Goal: Transaction & Acquisition: Purchase product/service

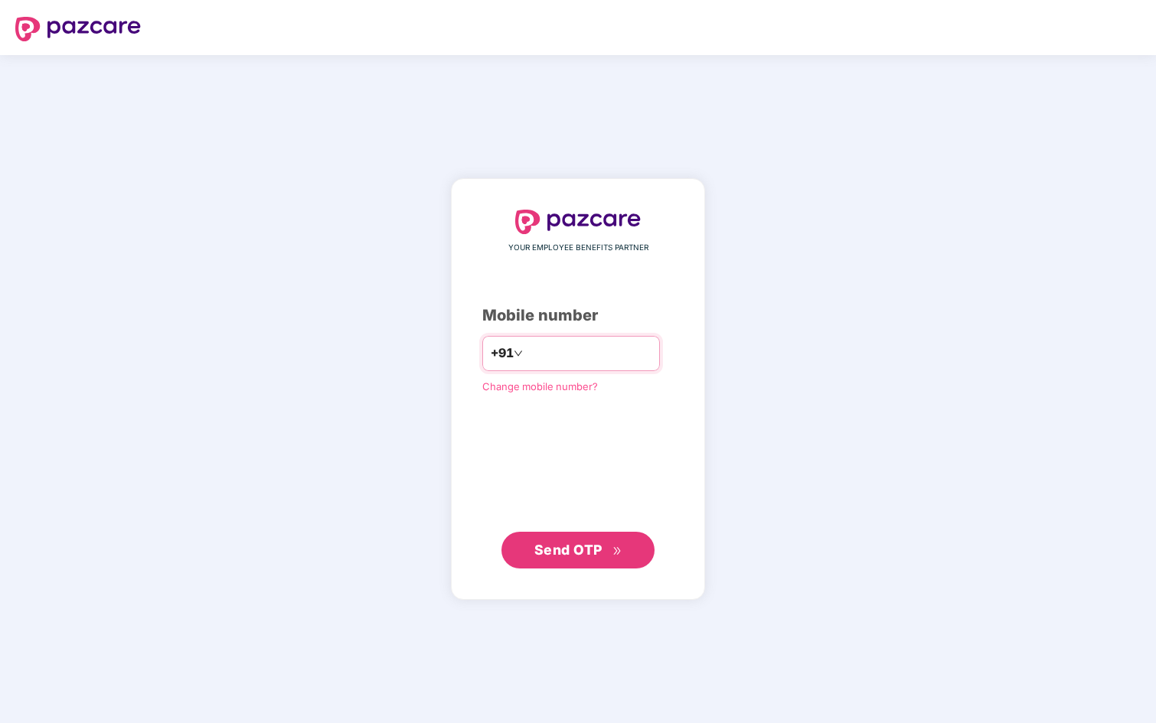
click at [563, 354] on input "number" at bounding box center [589, 353] width 126 height 24
type input "**********"
click at [562, 550] on span "Send OTP" at bounding box center [568, 549] width 68 height 16
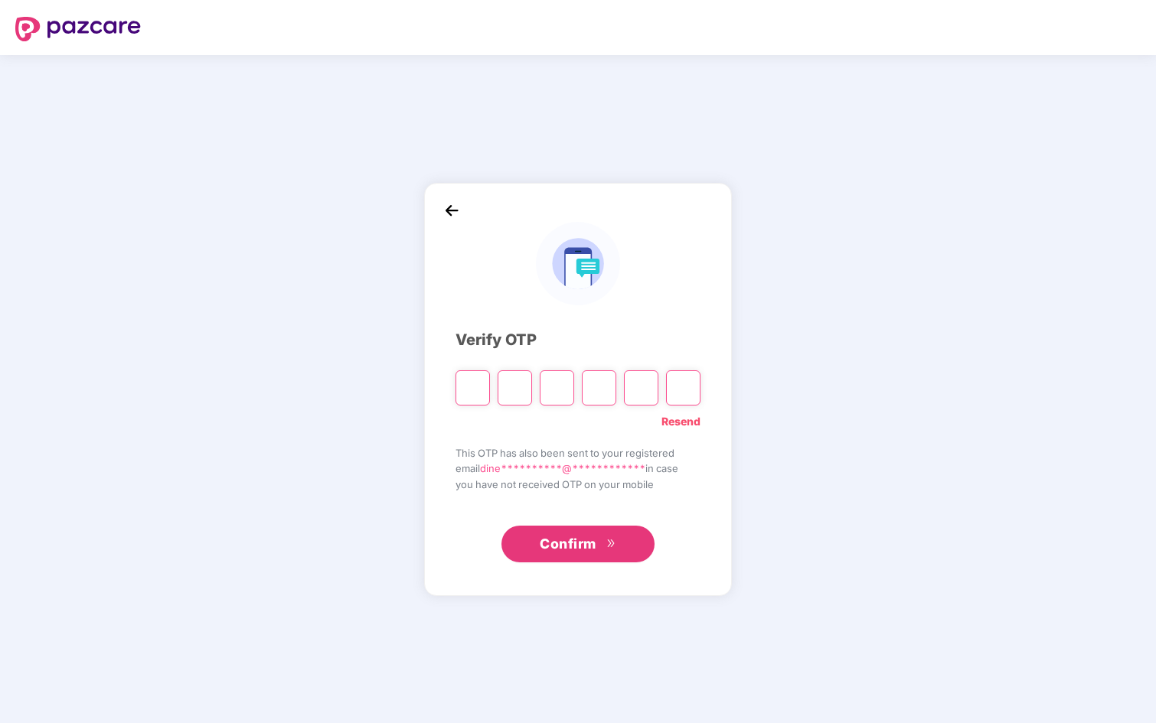
type input "*"
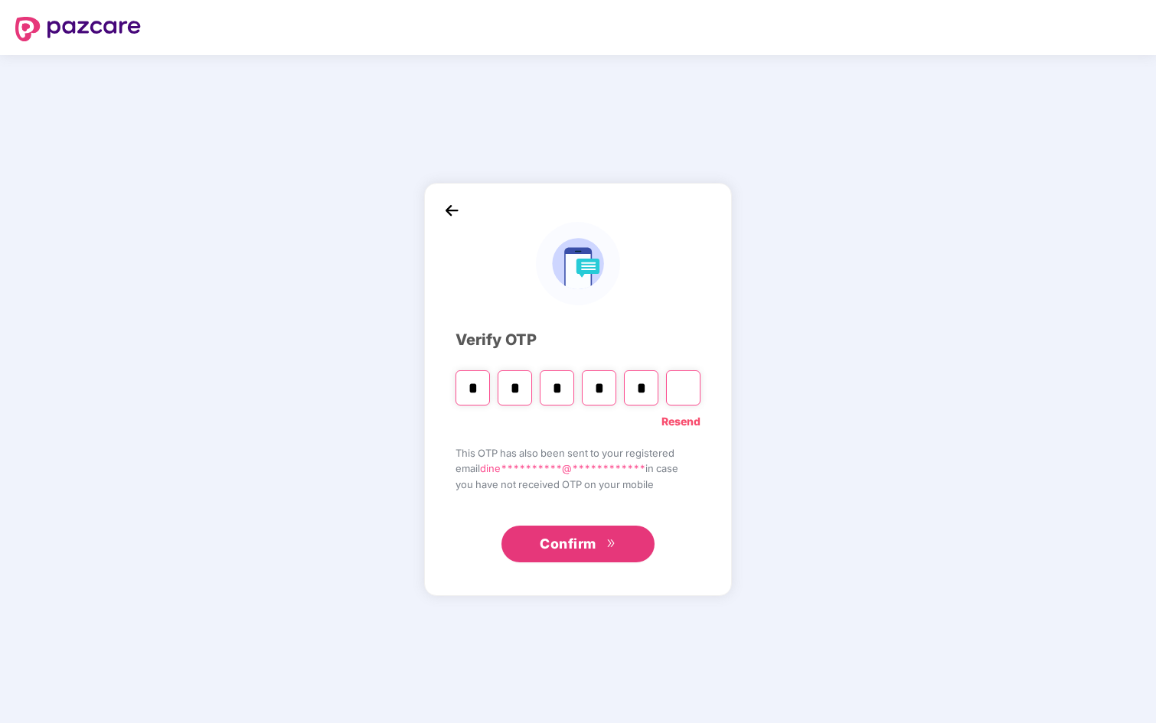
type input "*"
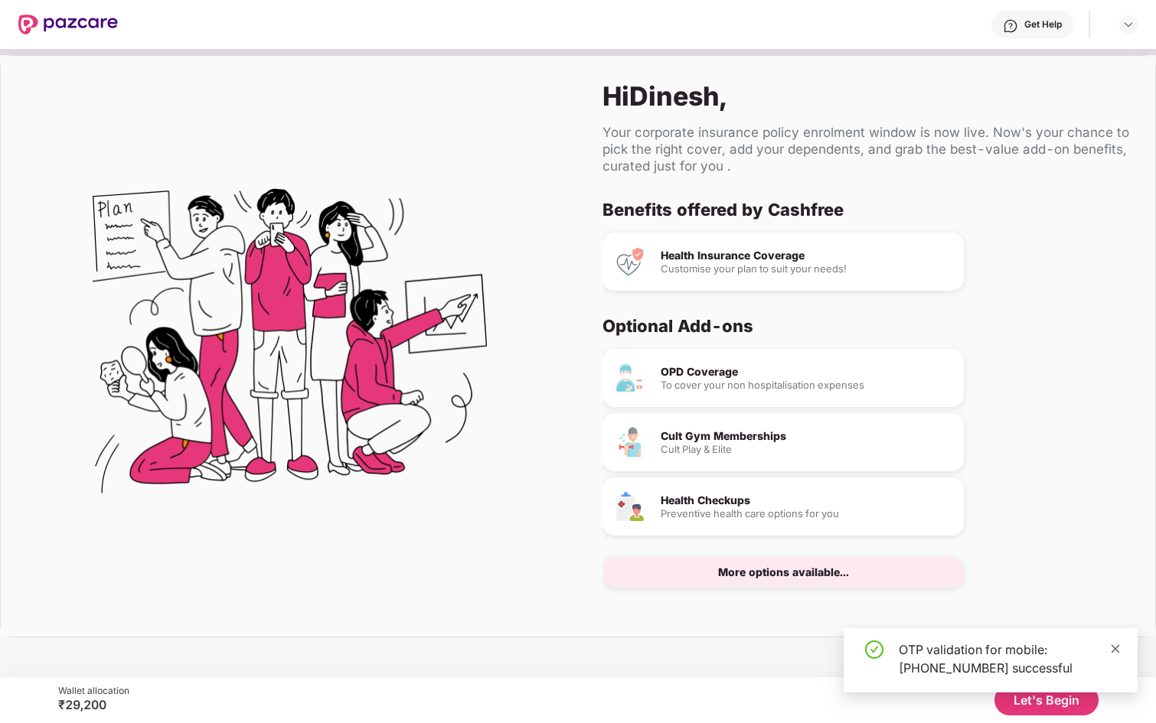
click at [1114, 648] on icon "close" at bounding box center [1115, 648] width 8 height 8
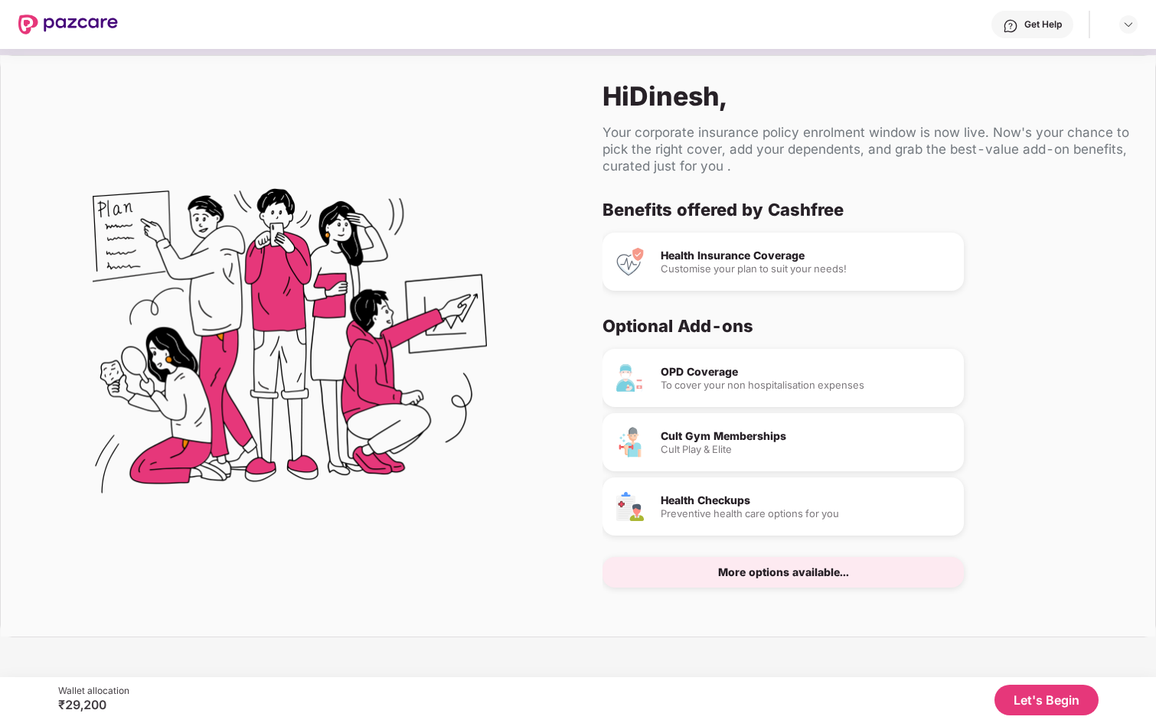
click at [1050, 702] on button "Let's Begin" at bounding box center [1046, 700] width 104 height 31
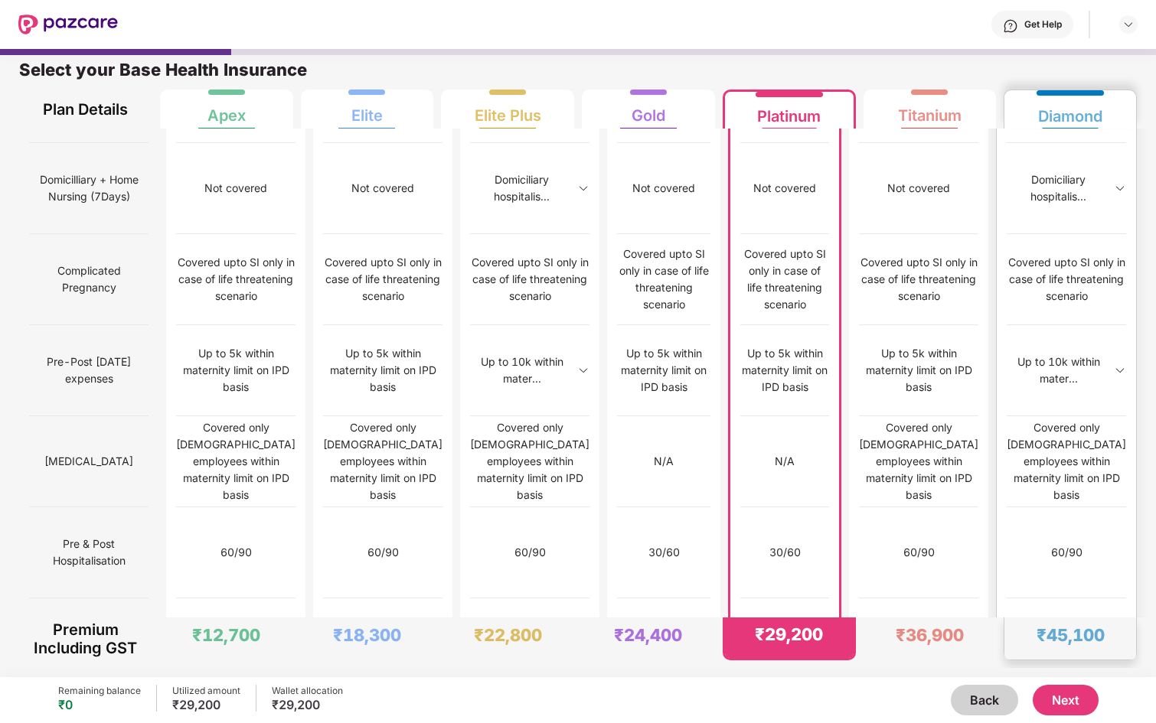
scroll to position [1367, 0]
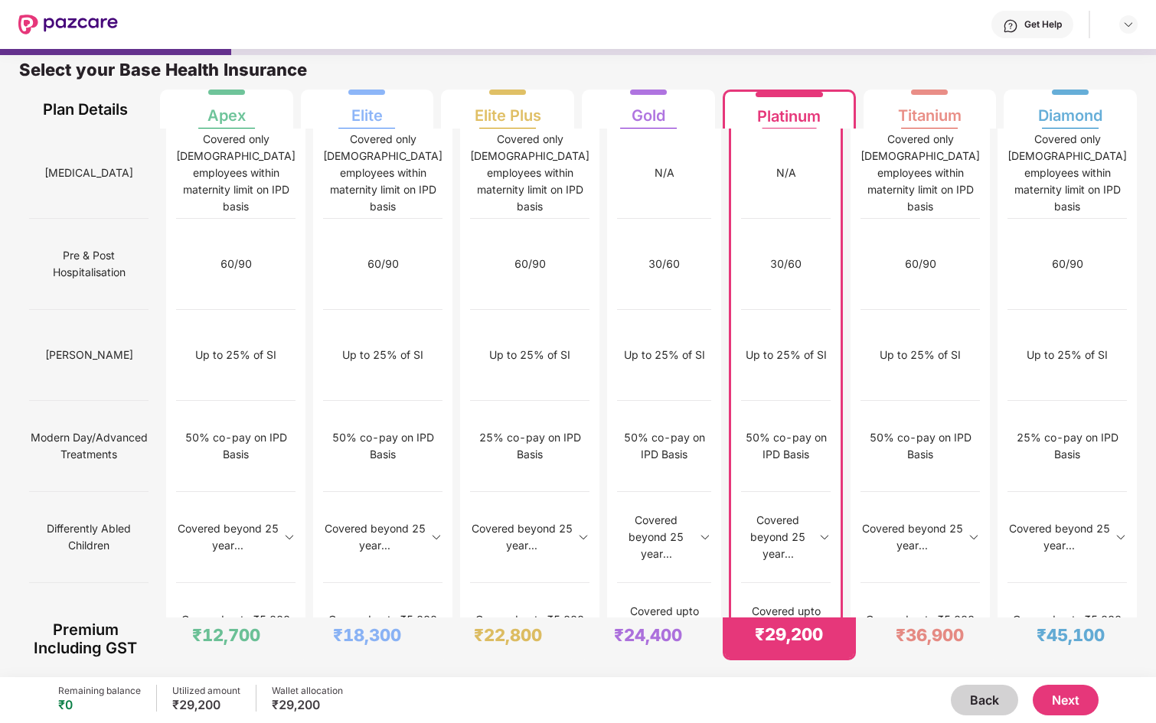
click at [1065, 703] on button "Next" at bounding box center [1065, 700] width 66 height 31
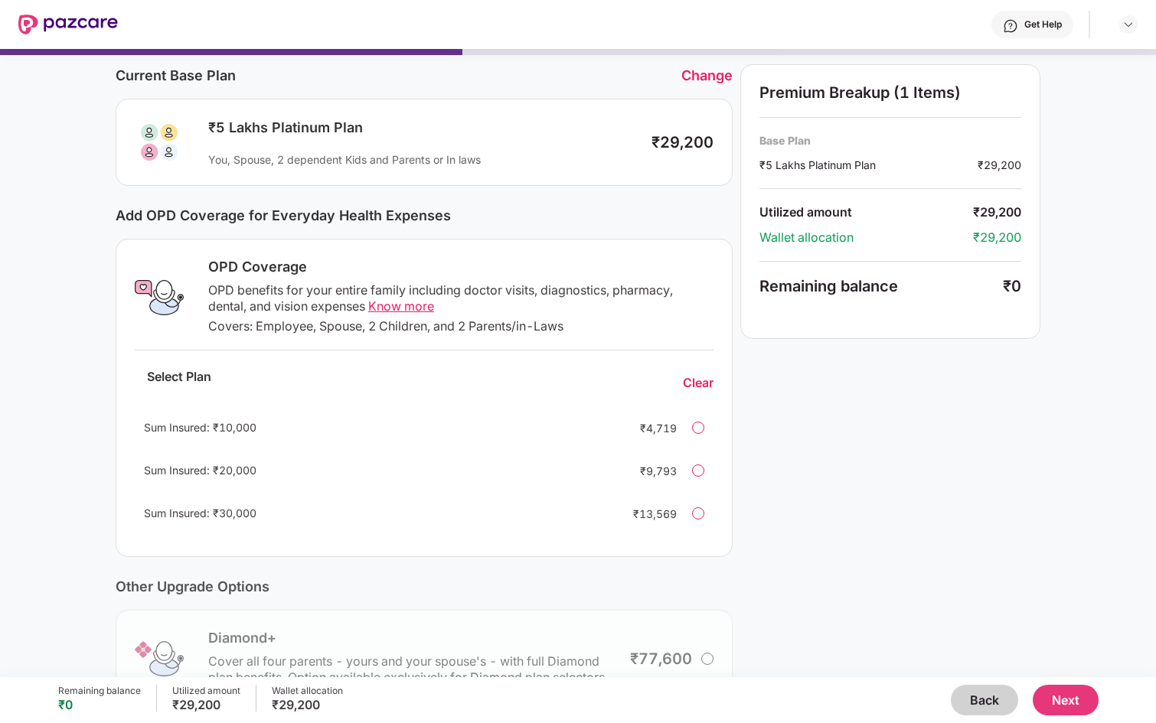
scroll to position [44, 0]
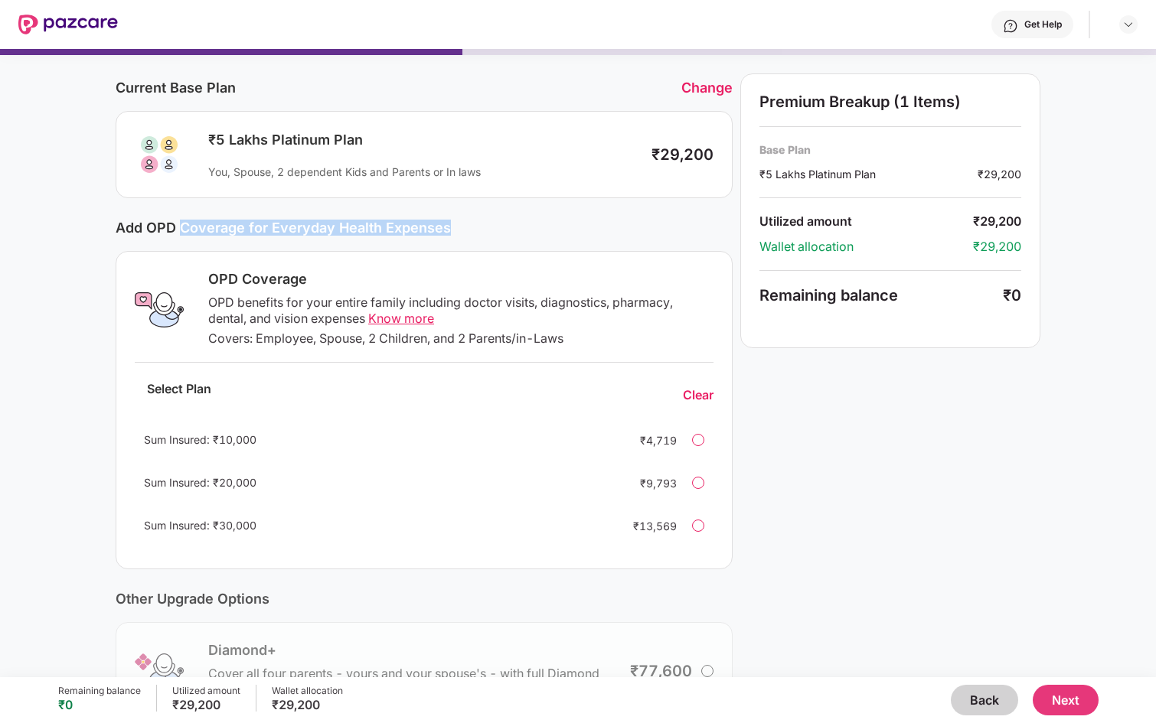
drag, startPoint x: 179, startPoint y: 227, endPoint x: 468, endPoint y: 236, distance: 289.4
click at [468, 236] on div "Add OPD Coverage for Everyday Health Expenses" at bounding box center [424, 228] width 617 height 28
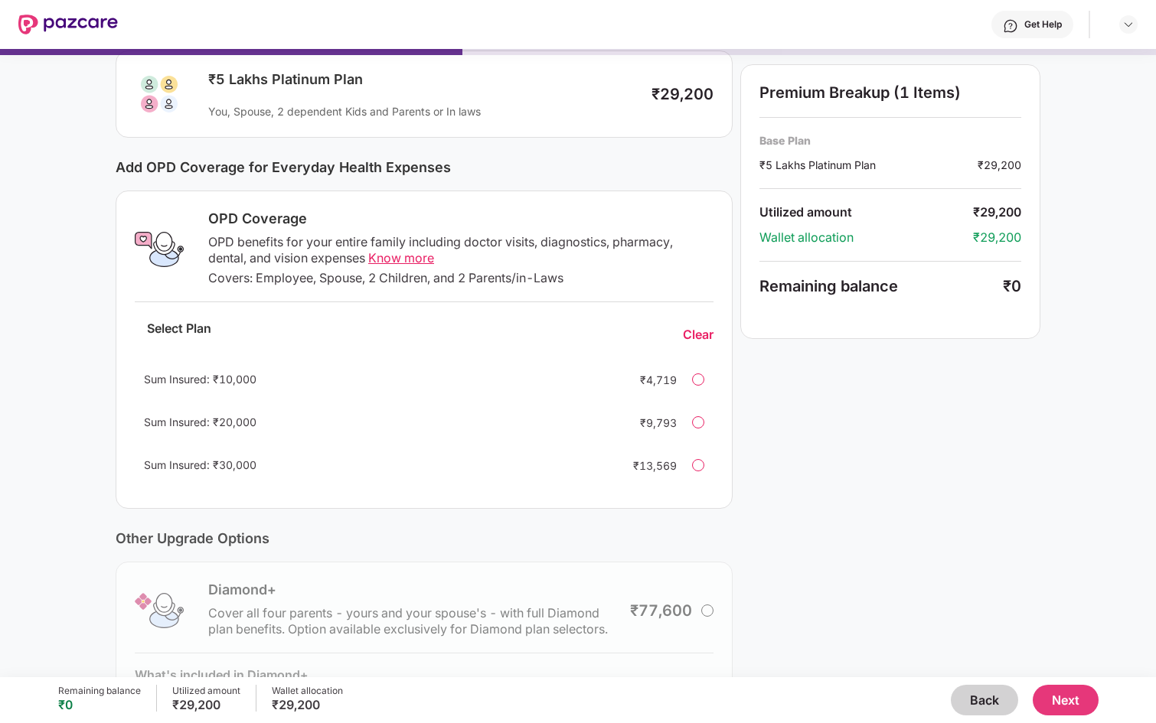
scroll to position [106, 0]
drag, startPoint x: 230, startPoint y: 281, endPoint x: 616, endPoint y: 282, distance: 386.5
click at [616, 282] on div "Covers: Employee, Spouse, 2 Children, and 2 Parents/in-Laws" at bounding box center [460, 277] width 505 height 16
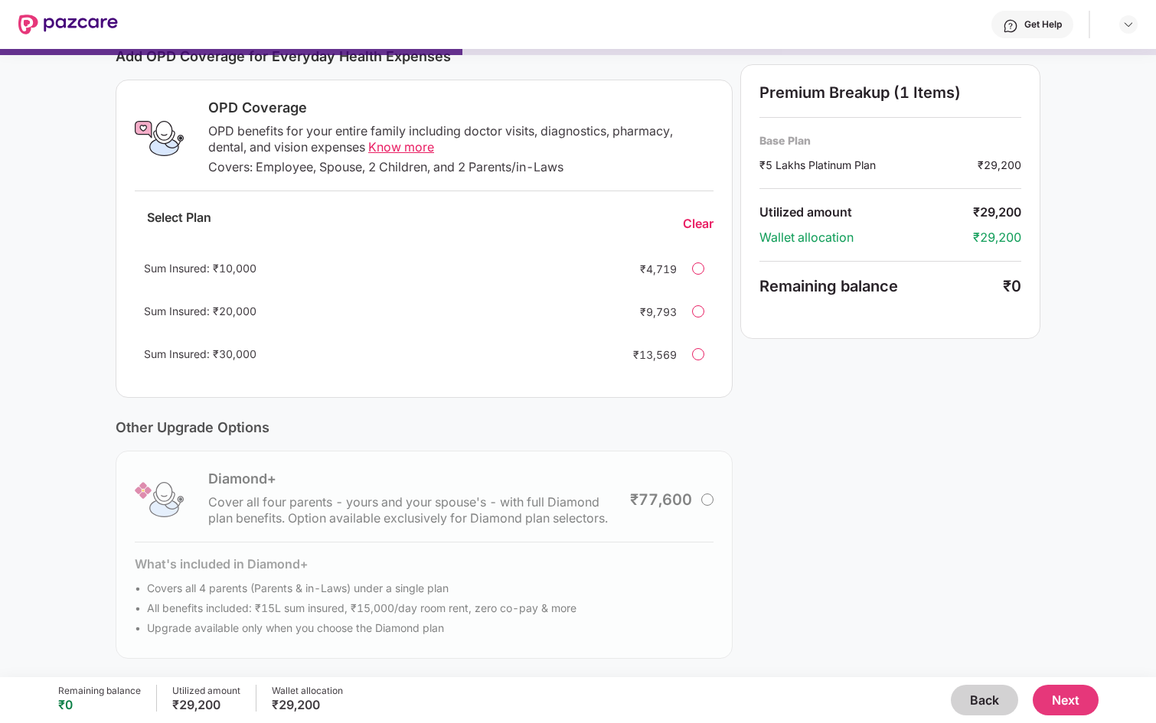
click at [449, 317] on div "Sum Insured: ₹20,000" at bounding box center [376, 311] width 465 height 17
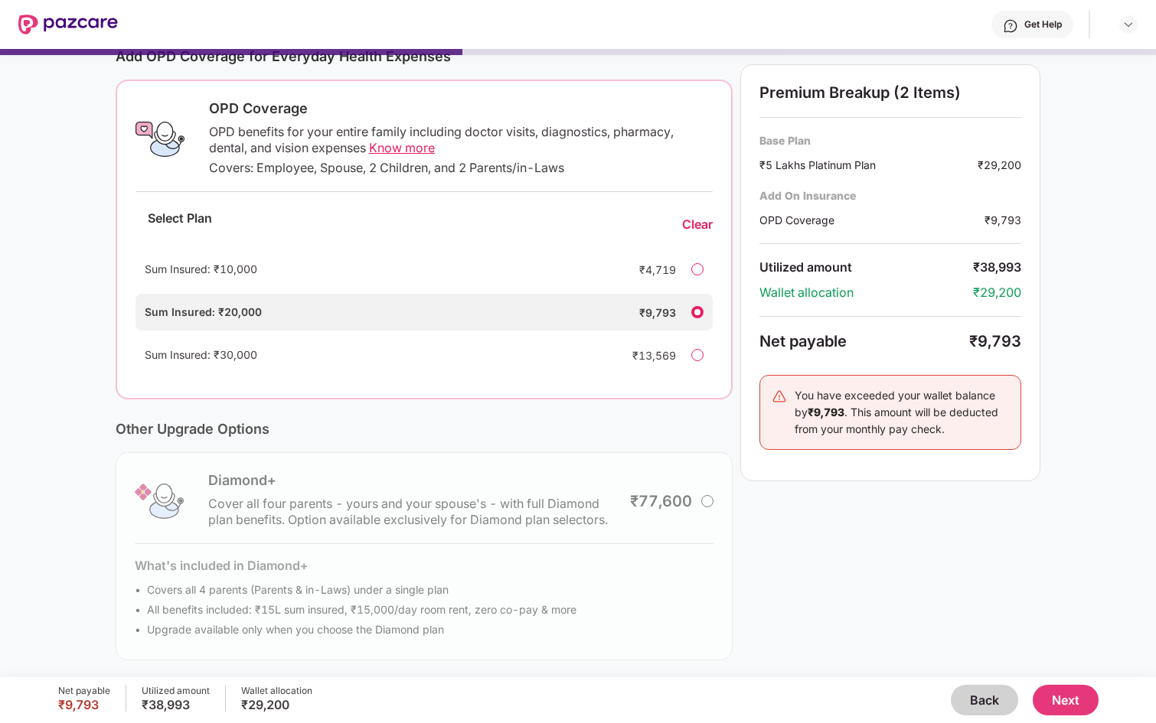
click at [536, 309] on div "Sum Insured: ₹20,000" at bounding box center [377, 312] width 464 height 17
click at [498, 262] on div "Sum Insured: ₹10,000" at bounding box center [377, 269] width 464 height 17
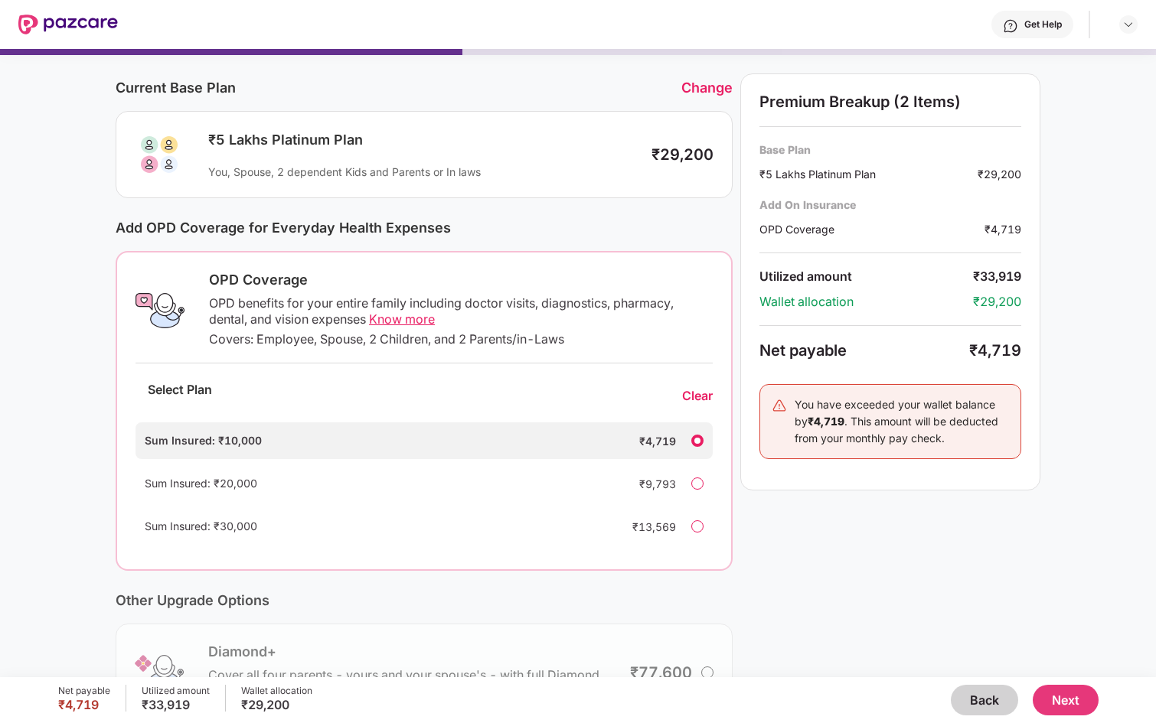
scroll to position [46, 0]
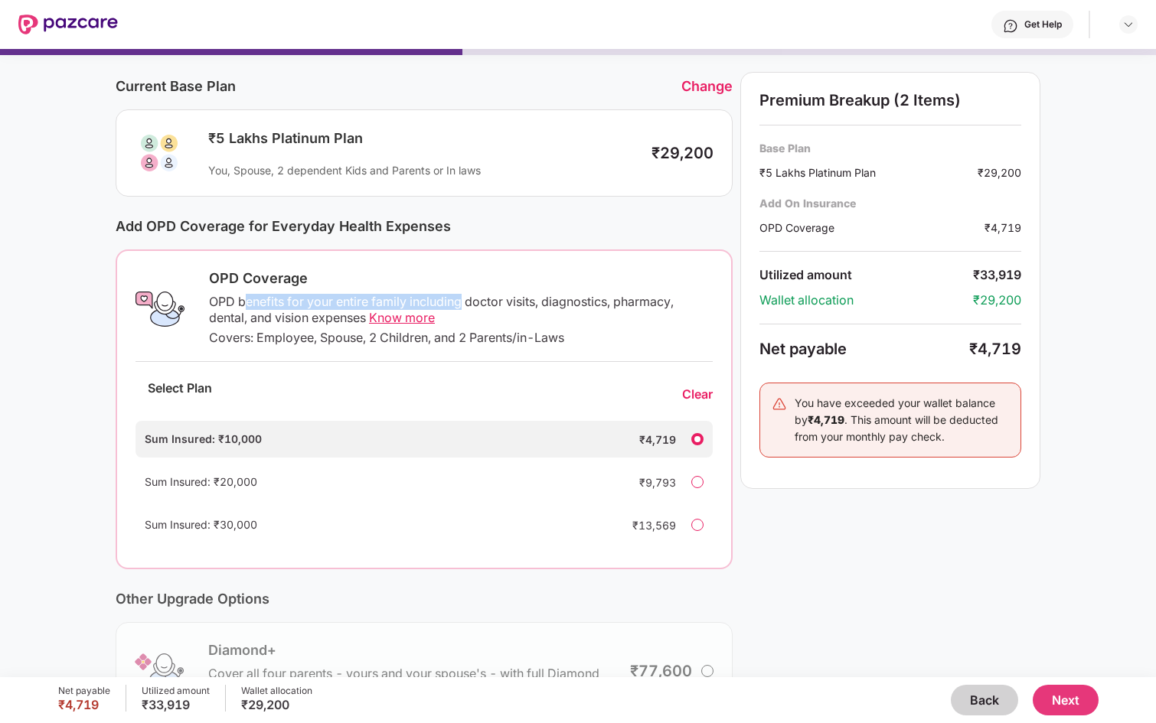
drag, startPoint x: 242, startPoint y: 297, endPoint x: 462, endPoint y: 304, distance: 219.8
click at [462, 304] on div "OPD benefits for your entire family including doctor visits, diagnostics, pharm…" at bounding box center [461, 310] width 504 height 32
drag, startPoint x: 447, startPoint y: 303, endPoint x: 360, endPoint y: 325, distance: 89.8
click at [360, 325] on div "OPD benefits for your entire family including doctor visits, diagnostics, pharm…" at bounding box center [461, 310] width 504 height 32
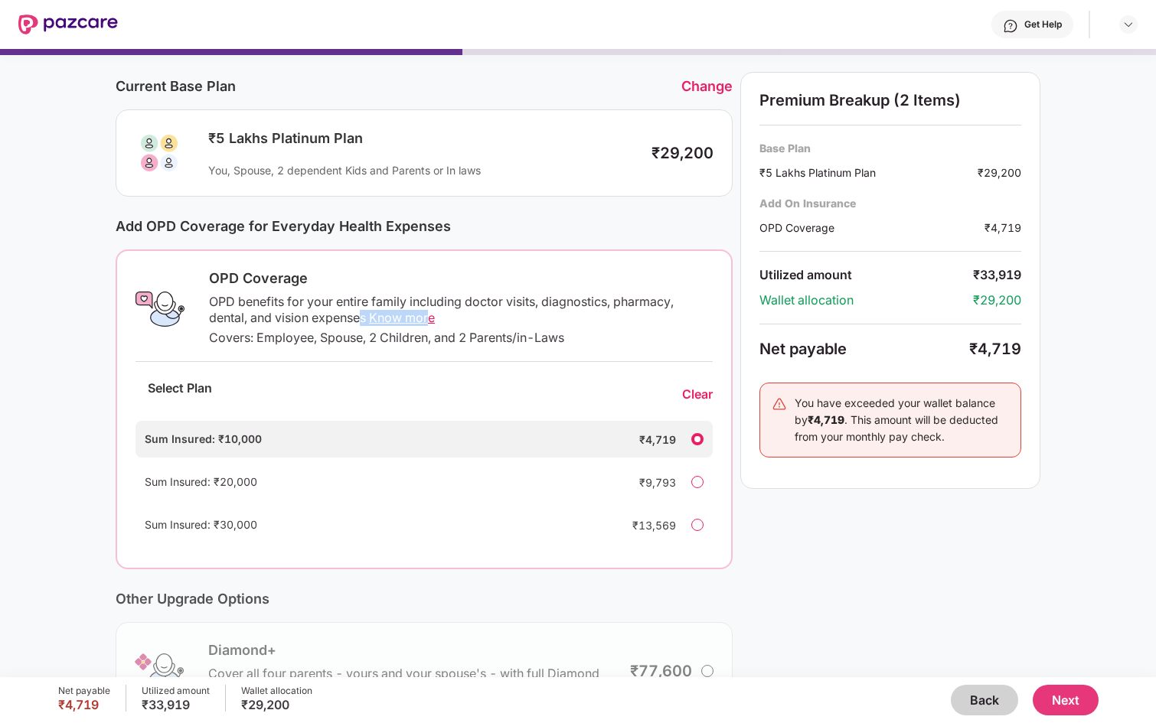
click at [360, 325] on div "OPD benefits for your entire family including doctor visits, diagnostics, pharm…" at bounding box center [461, 310] width 504 height 32
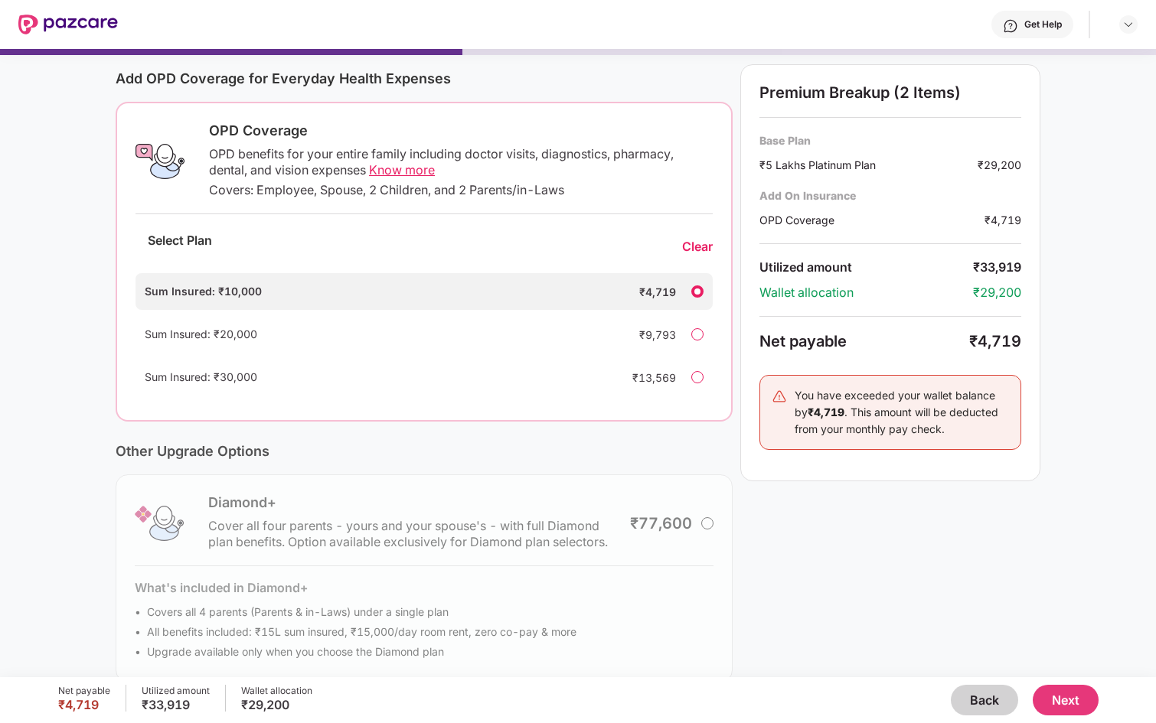
scroll to position [217, 0]
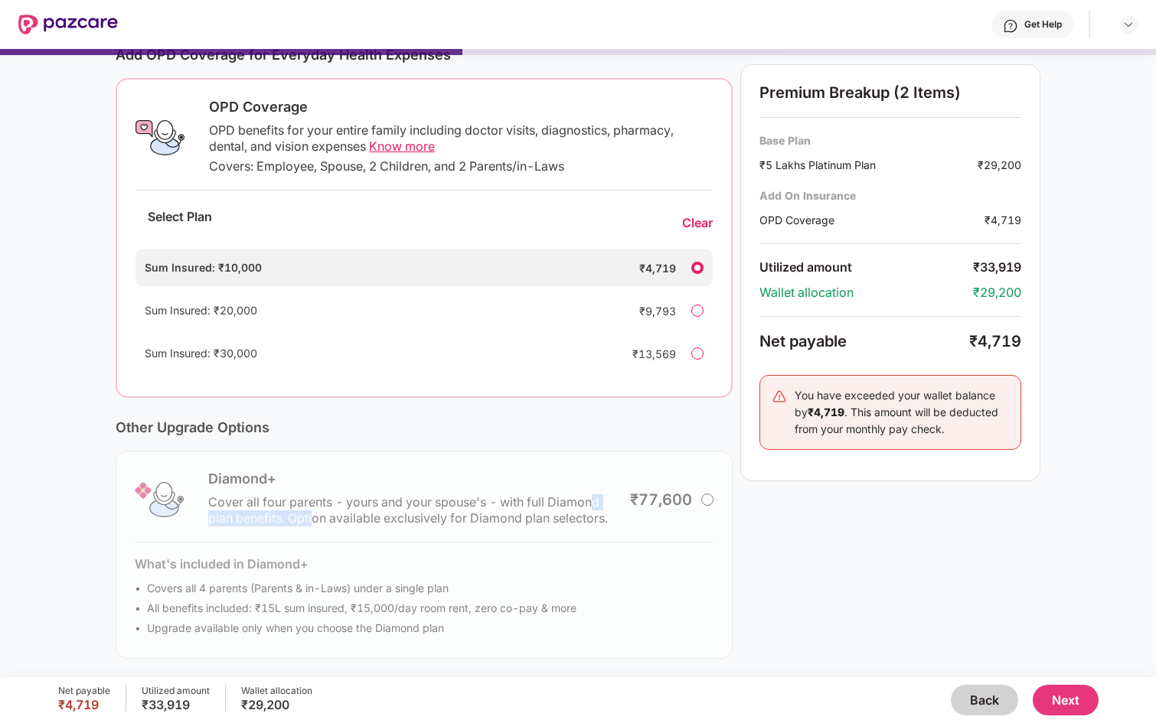
drag, startPoint x: 313, startPoint y: 521, endPoint x: 595, endPoint y: 504, distance: 283.0
click at [595, 504] on div "Diamond+ Cover all four parents - yours and your spouse's - with full Diamond p…" at bounding box center [424, 555] width 617 height 208
drag, startPoint x: 279, startPoint y: 592, endPoint x: 525, endPoint y: 586, distance: 246.5
click at [526, 586] on div "Diamond+ Cover all four parents - yours and your spouse's - with full Diamond p…" at bounding box center [424, 555] width 617 height 208
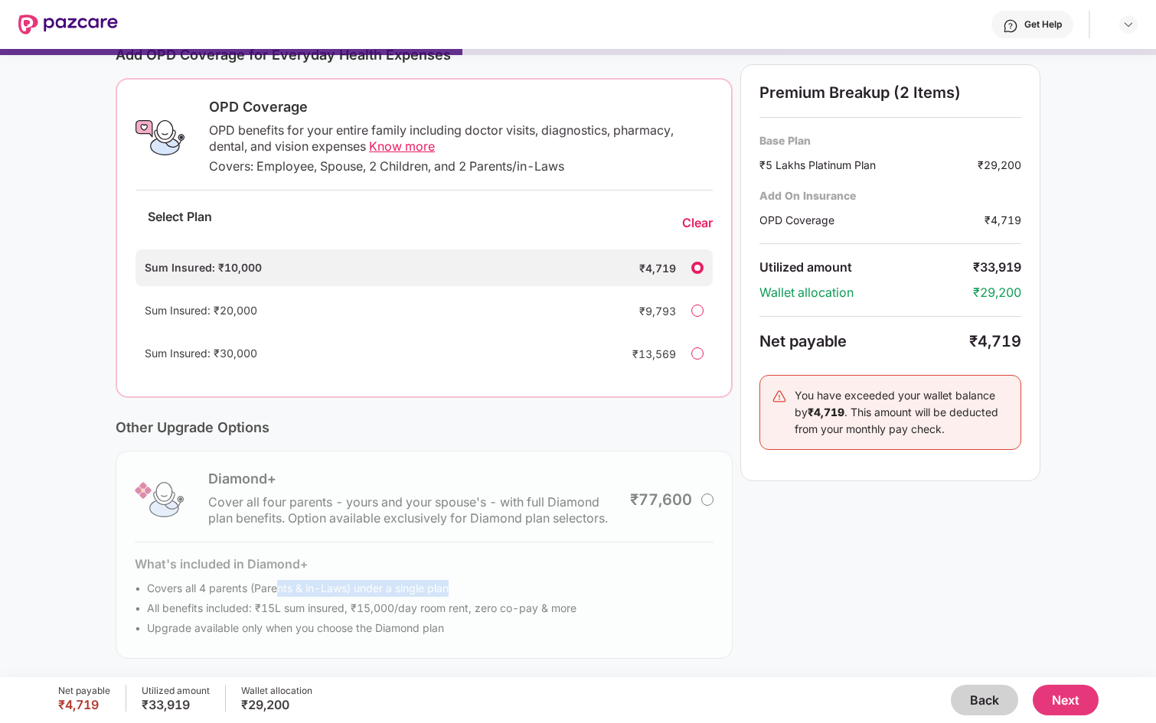
click at [525, 586] on div "Diamond+ Cover all four parents - yours and your spouse's - with full Diamond p…" at bounding box center [424, 555] width 617 height 208
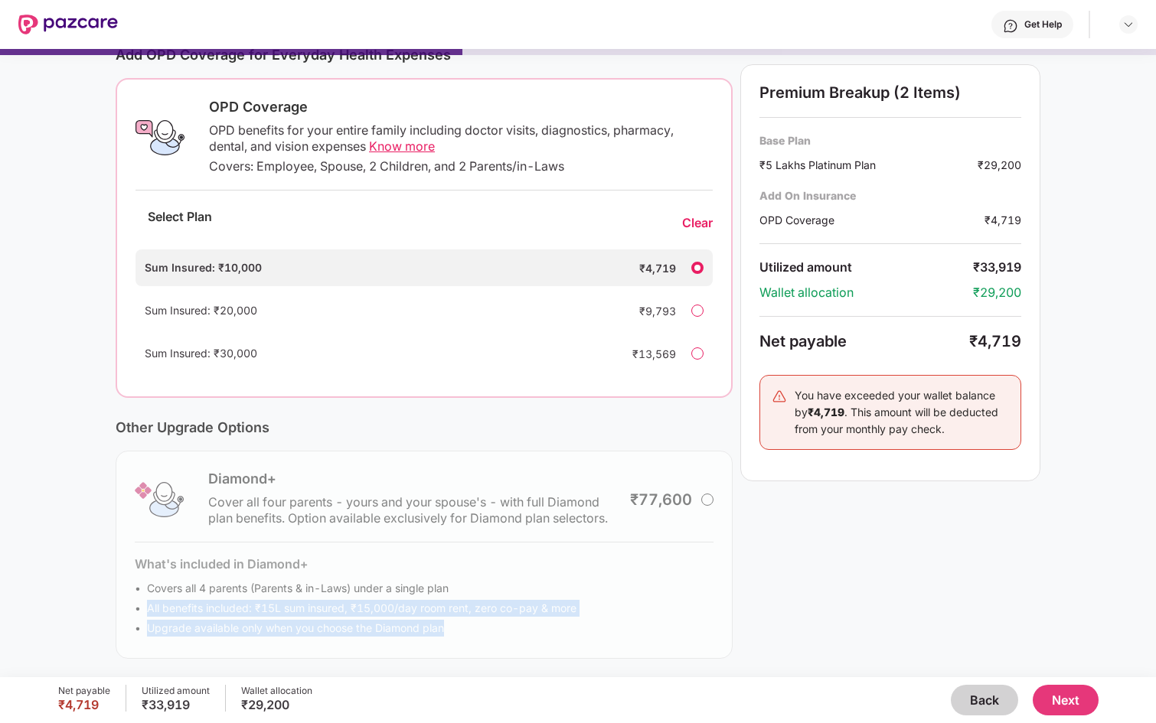
drag, startPoint x: 148, startPoint y: 605, endPoint x: 476, endPoint y: 624, distance: 328.1
click at [478, 625] on div "Diamond+ Cover all four parents - yours and your spouse's - with full Diamond p…" at bounding box center [424, 555] width 617 height 208
click at [476, 624] on div "Diamond+ Cover all four parents - yours and your spouse's - with full Diamond p…" at bounding box center [424, 555] width 617 height 208
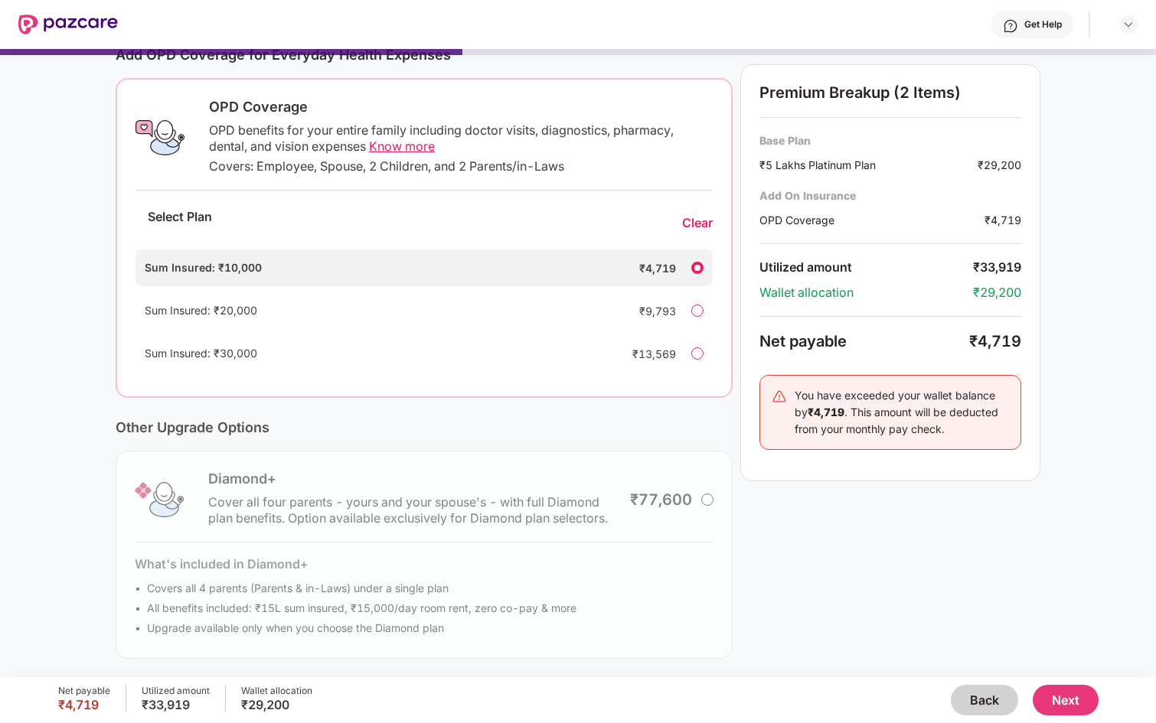
drag, startPoint x: 287, startPoint y: 357, endPoint x: 148, endPoint y: 363, distance: 138.7
click at [148, 363] on div "Sum Insured: ₹30,000 ₹13,569" at bounding box center [423, 353] width 577 height 37
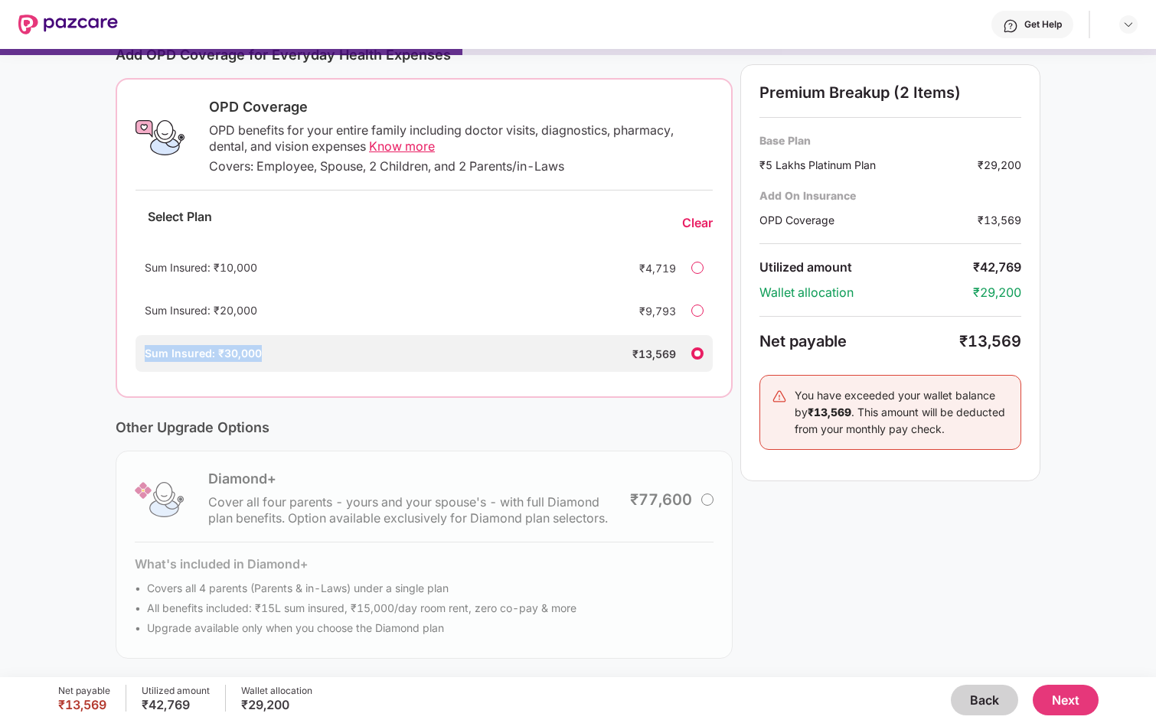
drag, startPoint x: 141, startPoint y: 357, endPoint x: 277, endPoint y: 349, distance: 136.5
click at [277, 349] on div "Sum Insured: ₹30,000 ₹13,569" at bounding box center [423, 353] width 577 height 37
copy span "Sum Insured: ₹30,000"
click at [696, 228] on div "Clear" at bounding box center [697, 223] width 31 height 16
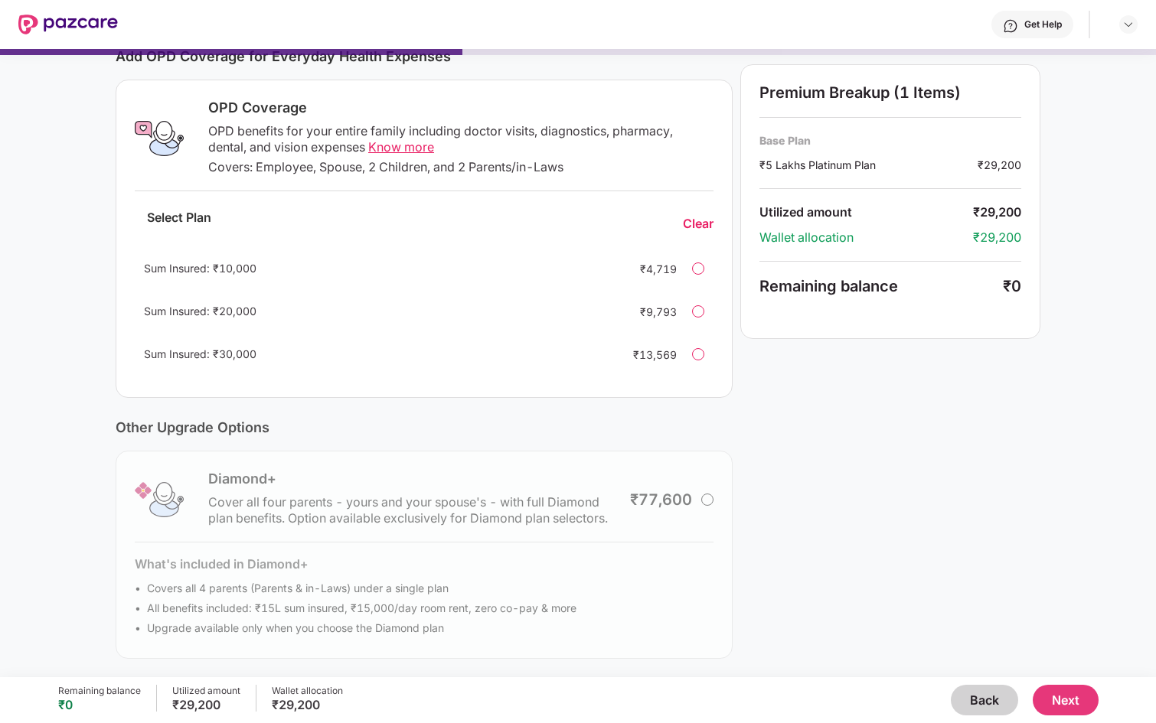
scroll to position [0, 0]
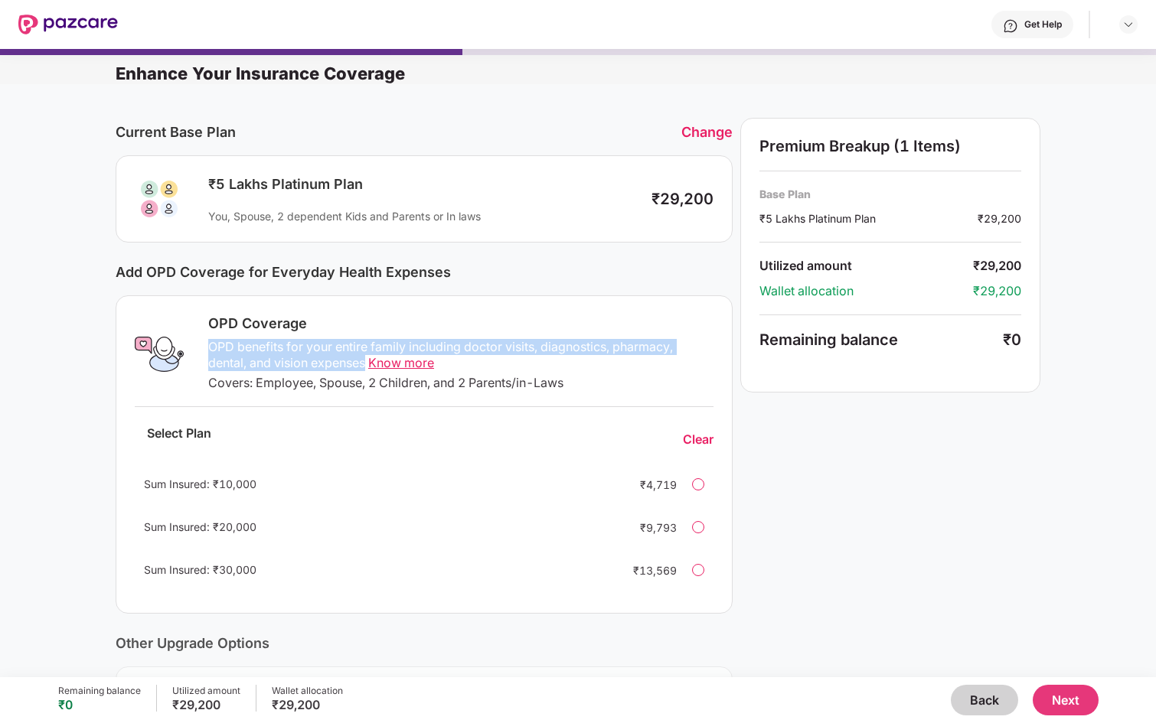
drag, startPoint x: 209, startPoint y: 344, endPoint x: 365, endPoint y: 361, distance: 157.0
click at [365, 361] on div "OPD benefits for your entire family including doctor visits, diagnostics, pharm…" at bounding box center [460, 355] width 505 height 32
copy div "OPD benefits for your entire family including doctor visits, diagnostics, pharm…"
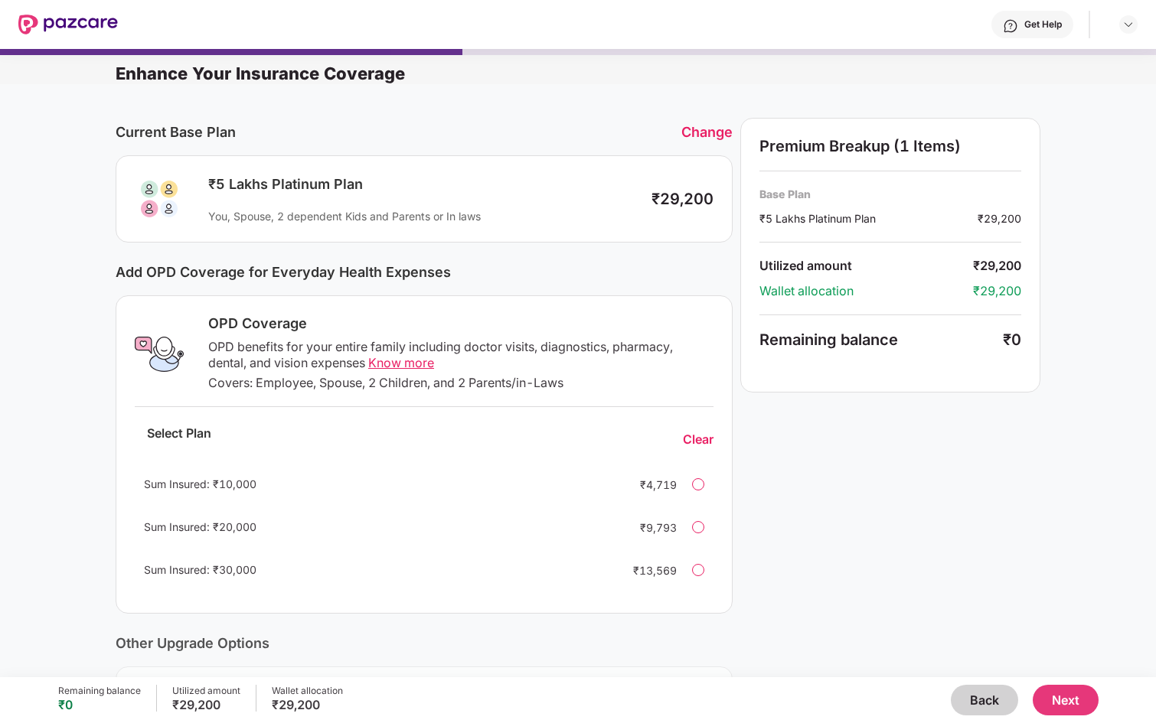
click at [576, 328] on div "OPD Coverage" at bounding box center [460, 324] width 505 height 18
click at [647, 561] on div "Sum Insured: ₹30,000 ₹13,569" at bounding box center [424, 570] width 579 height 37
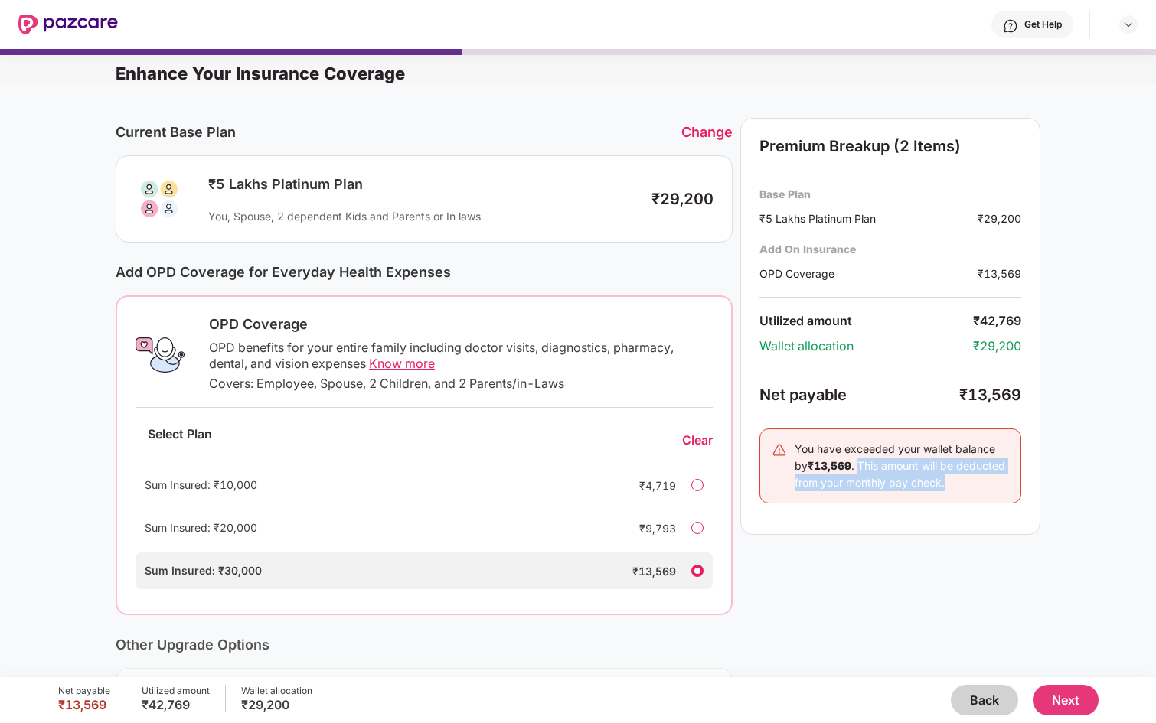
drag, startPoint x: 845, startPoint y: 466, endPoint x: 999, endPoint y: 479, distance: 154.4
click at [1000, 479] on div "You have exceeded your wallet balance by ₹13,569 . This amount will be deducted…" at bounding box center [901, 466] width 214 height 51
click at [999, 479] on div "You have exceeded your wallet balance by ₹13,569 . This amount will be deducted…" at bounding box center [901, 466] width 214 height 51
drag, startPoint x: 985, startPoint y: 482, endPoint x: 796, endPoint y: 449, distance: 192.0
click at [796, 449] on div "You have exceeded your wallet balance by ₹13,569 . This amount will be deducted…" at bounding box center [901, 466] width 214 height 51
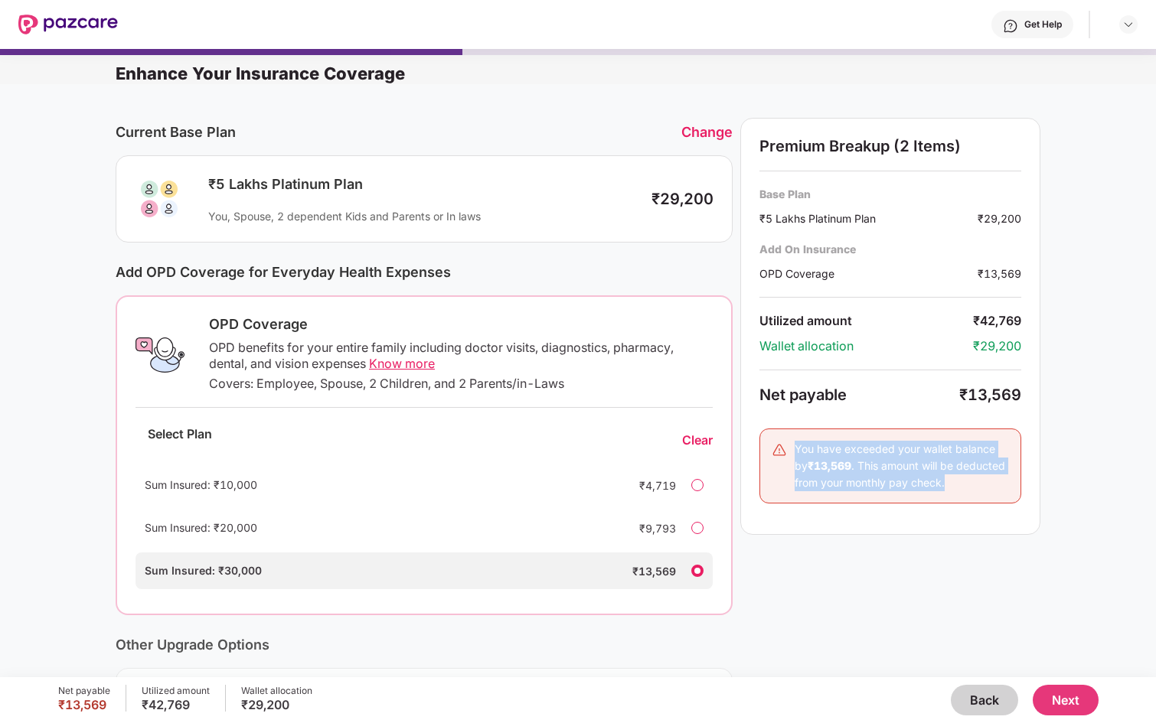
click at [796, 449] on div "You have exceeded your wallet balance by ₹13,569 . This amount will be deducted…" at bounding box center [901, 466] width 214 height 51
